Goal: Book appointment/travel/reservation

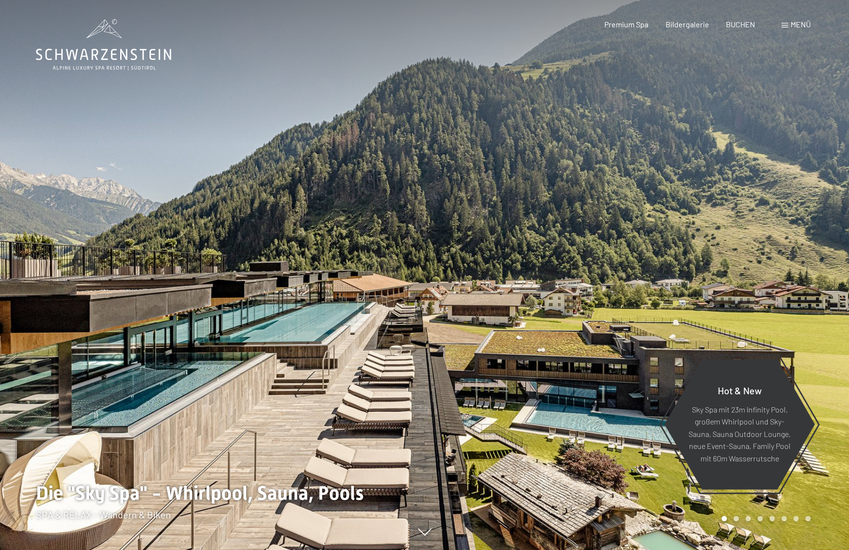
click at [798, 24] on span "Menü" at bounding box center [801, 24] width 20 height 9
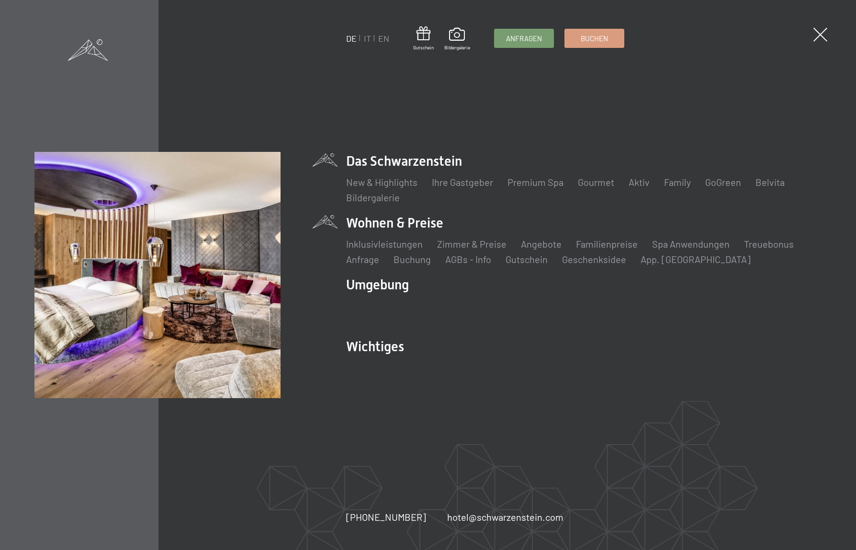
click at [389, 224] on li "Wohnen & Preise Inklusivleistungen Zimmer & Preise Liste Angebote Liste Familie…" at bounding box center [584, 240] width 476 height 52
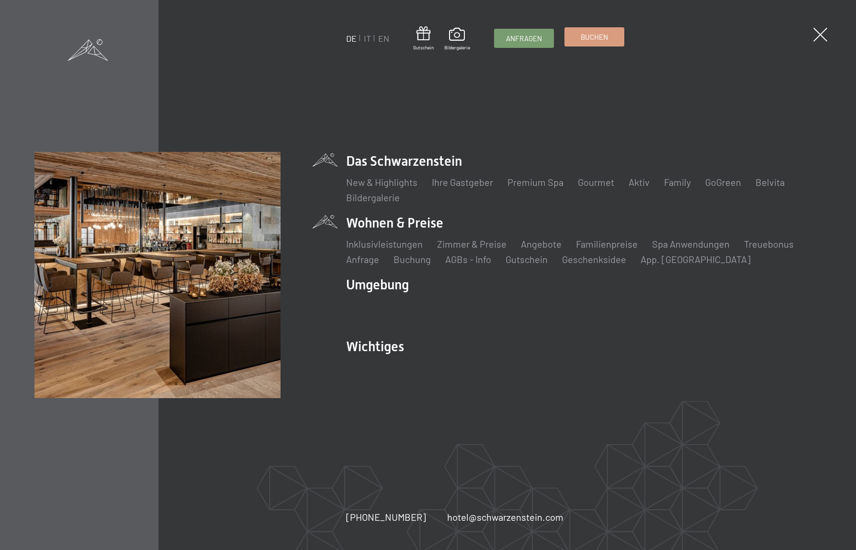
click at [597, 38] on span "Buchen" at bounding box center [594, 37] width 27 height 10
click at [591, 37] on span "Buchen" at bounding box center [594, 37] width 27 height 10
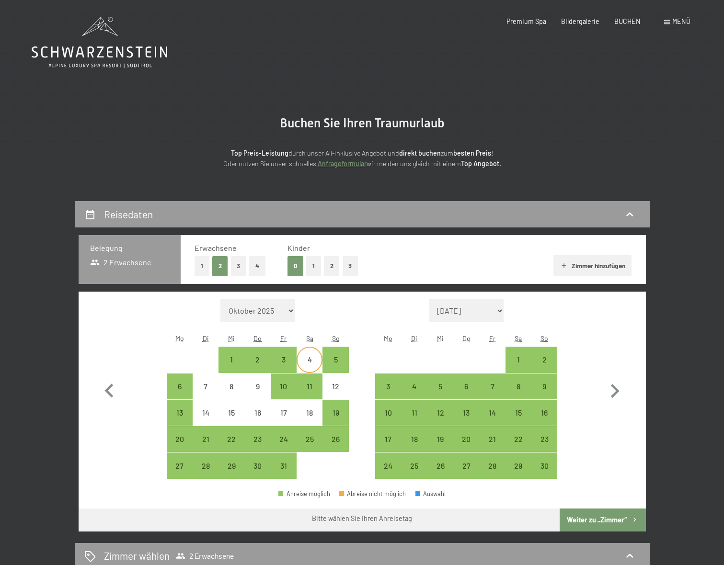
click at [308, 362] on div "4" at bounding box center [309, 368] width 24 height 24
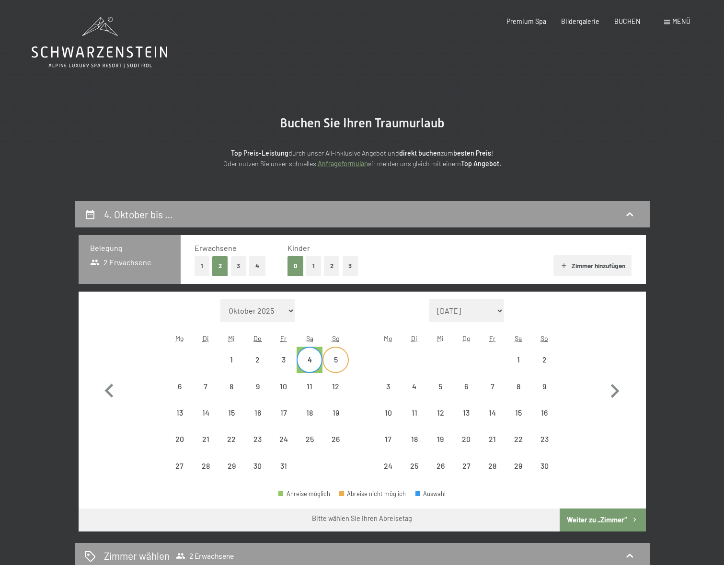
click at [335, 362] on div "5" at bounding box center [335, 368] width 24 height 24
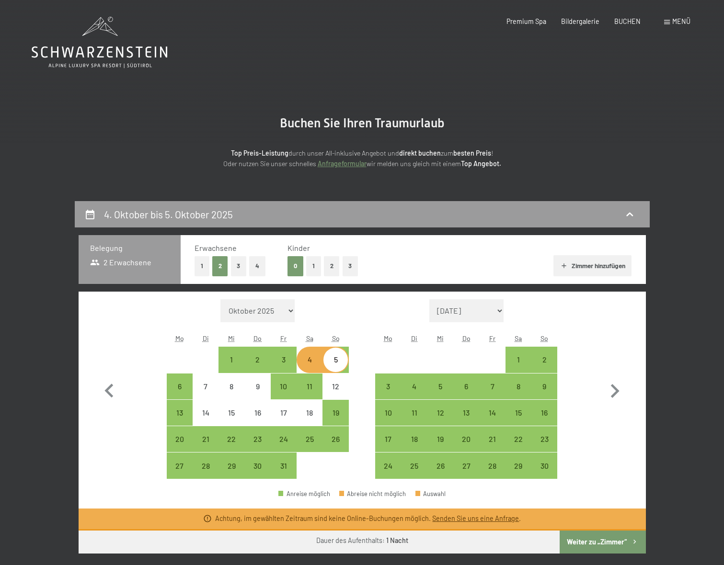
click at [474, 519] on link "Senden Sie uns eine Anfrage" at bounding box center [475, 518] width 87 height 8
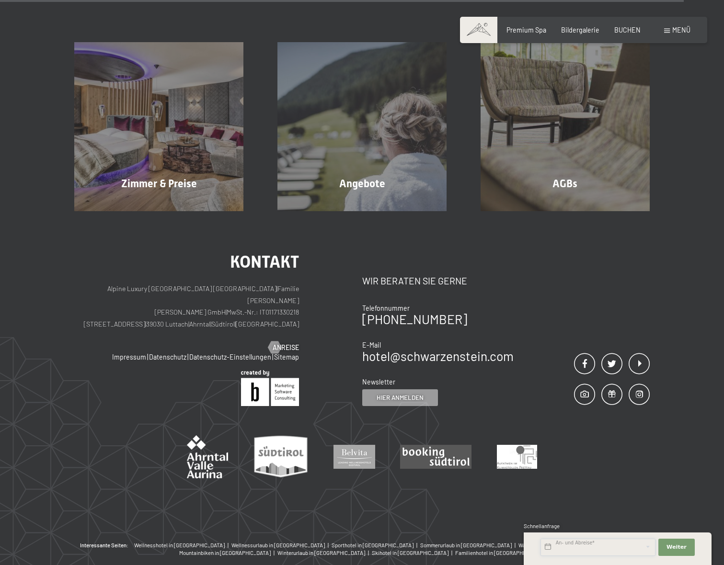
click at [592, 548] on input "text" at bounding box center [597, 547] width 115 height 17
click at [682, 548] on span "Weiter" at bounding box center [676, 548] width 20 height 8
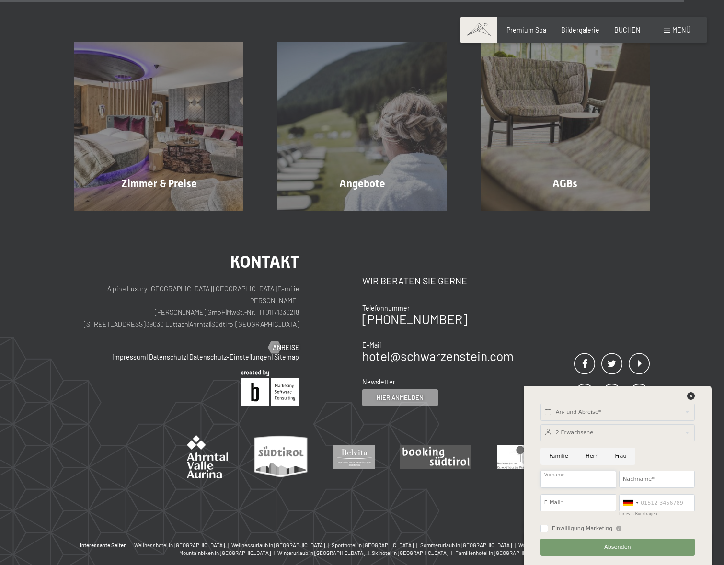
click at [561, 482] on input "Vorname" at bounding box center [578, 479] width 76 height 17
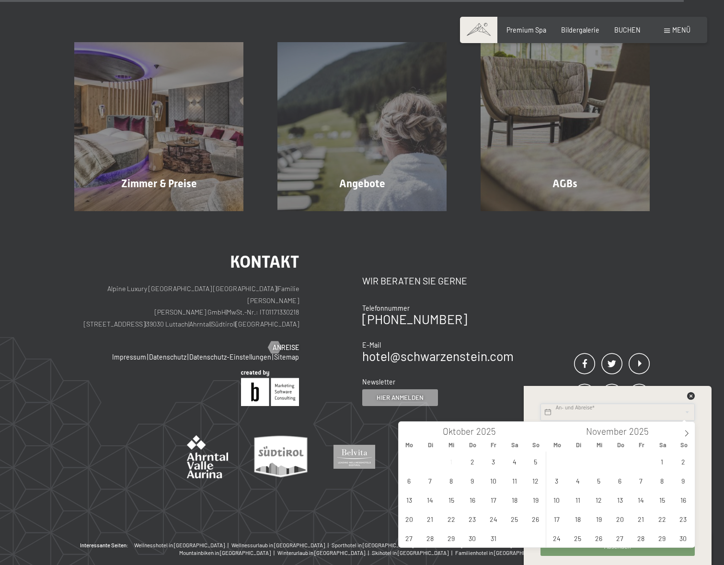
click at [567, 413] on input "text" at bounding box center [617, 412] width 154 height 17
click at [510, 463] on span "4" at bounding box center [514, 461] width 19 height 19
click at [533, 463] on span "5" at bounding box center [535, 461] width 19 height 19
type input "[DATE] - So. [DATE]"
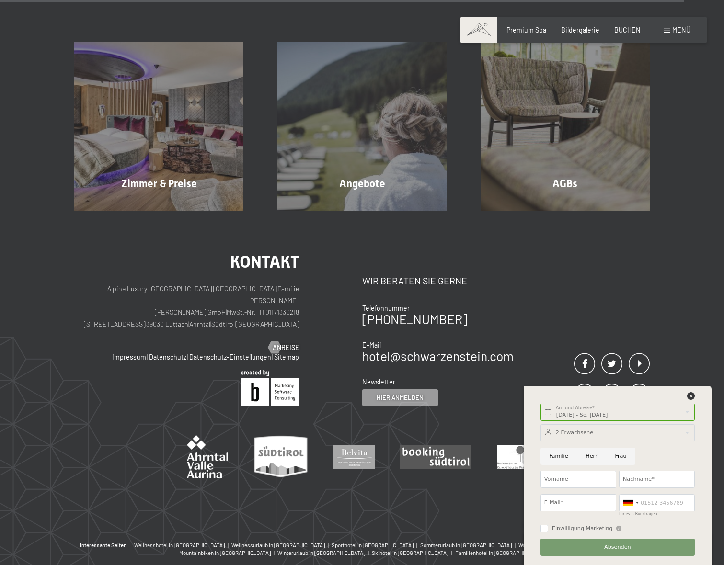
click at [588, 458] on input "Herr" at bounding box center [591, 456] width 29 height 17
radio input "true"
click at [578, 473] on input "Vorname" at bounding box center [578, 479] width 76 height 17
type input "[PERSON_NAME]"
type input "Ranigler"
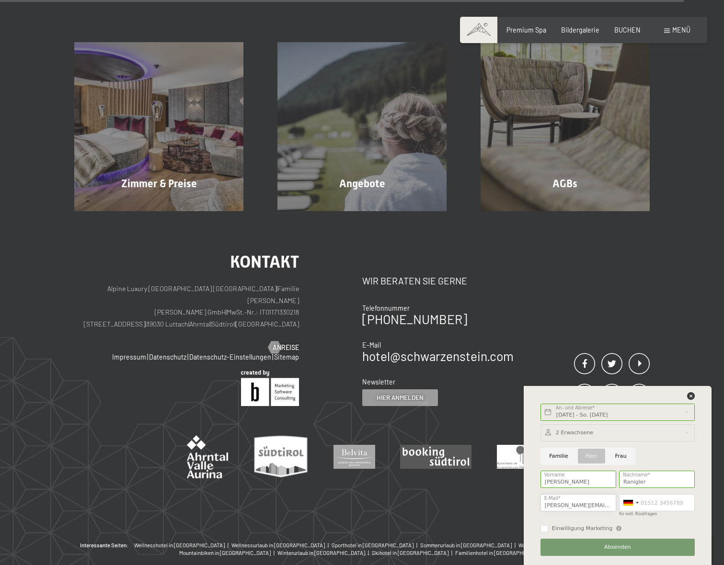
type input "[PERSON_NAME][EMAIL_ADDRESS][DOMAIN_NAME]"
click at [627, 502] on div at bounding box center [628, 503] width 10 height 6
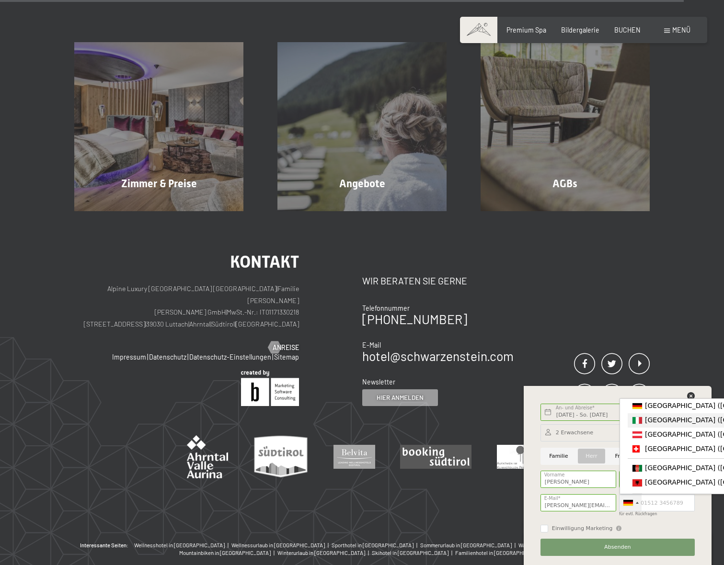
click at [657, 423] on span "[GEOGRAPHIC_DATA] ([GEOGRAPHIC_DATA])" at bounding box center [719, 420] width 148 height 8
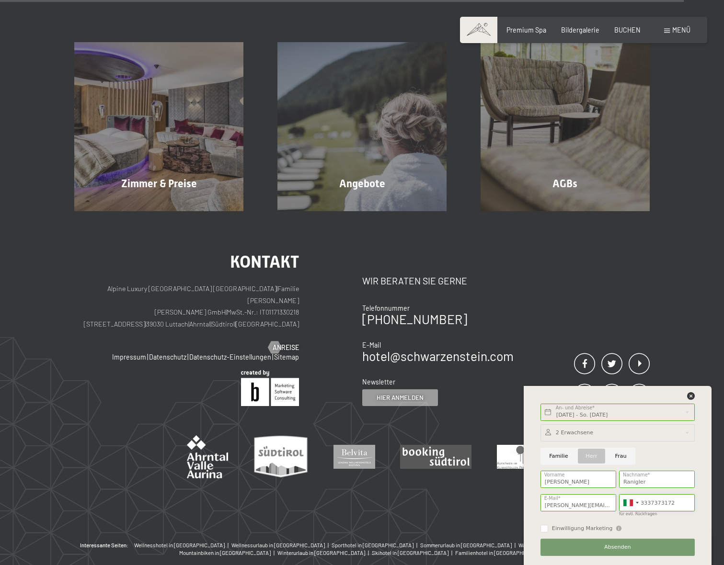
type input "3337373172"
click at [607, 547] on span "Absenden" at bounding box center [617, 548] width 27 height 8
